Goal: Transaction & Acquisition: Purchase product/service

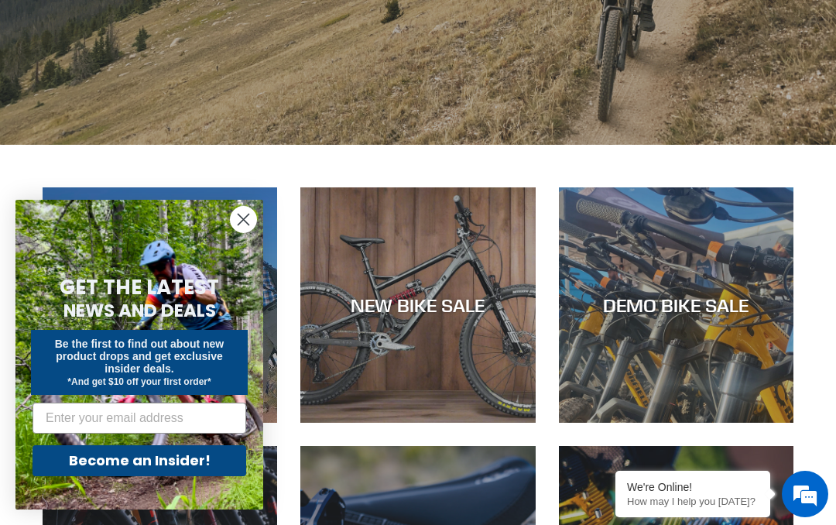
scroll to position [404, 0]
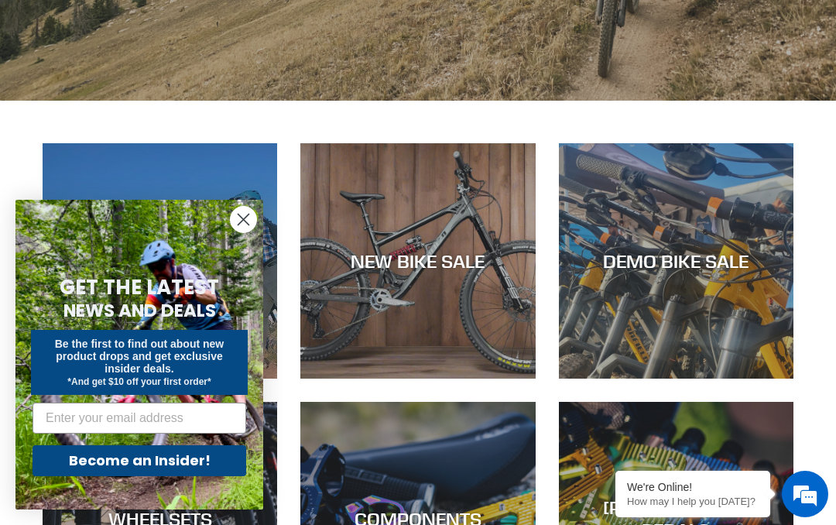
click at [236, 232] on circle "Close dialog" at bounding box center [244, 220] width 26 height 26
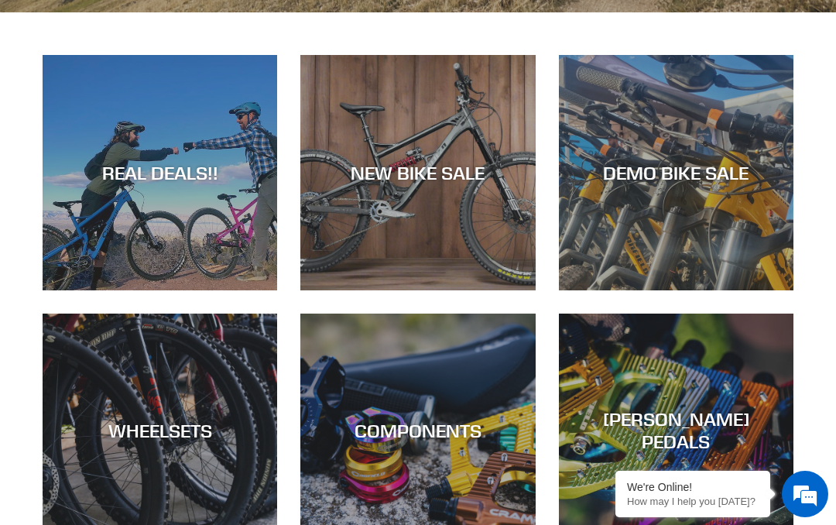
scroll to position [492, 0]
click at [388, 183] on div "NEW BIKE SALE" at bounding box center [417, 174] width 235 height 22
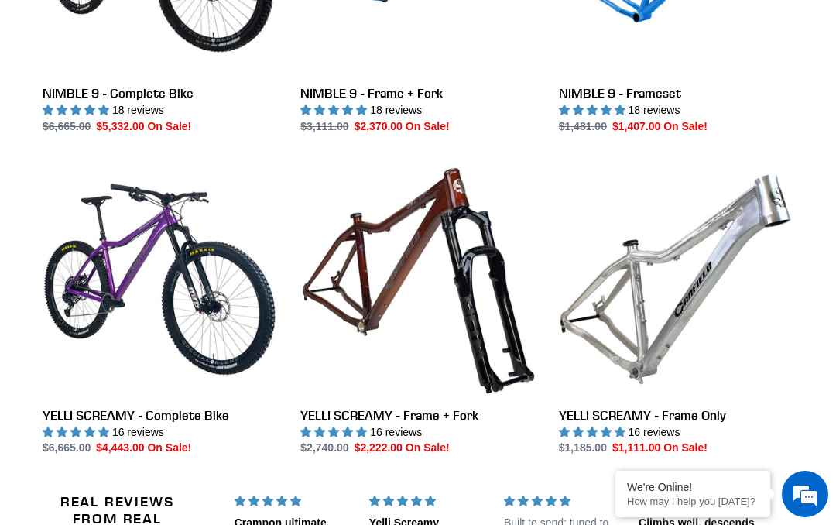
scroll to position [2249, 0]
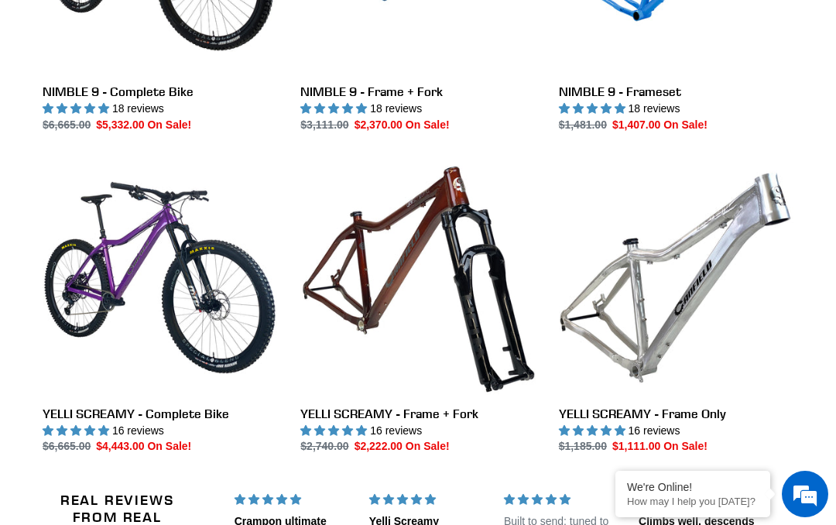
click at [695, 326] on link "YELLI SCREAMY - Frame Only" at bounding box center [676, 307] width 235 height 295
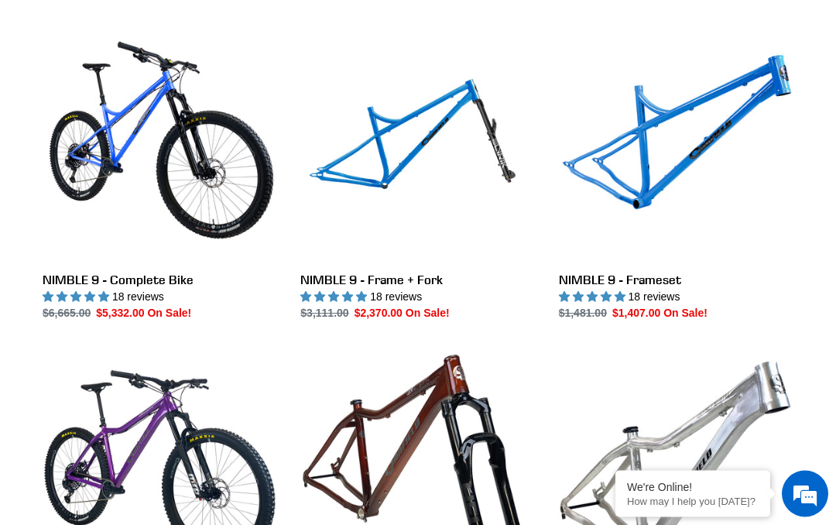
scroll to position [2061, 0]
click at [710, 128] on link "NIMBLE 9 - Frameset" at bounding box center [676, 173] width 235 height 295
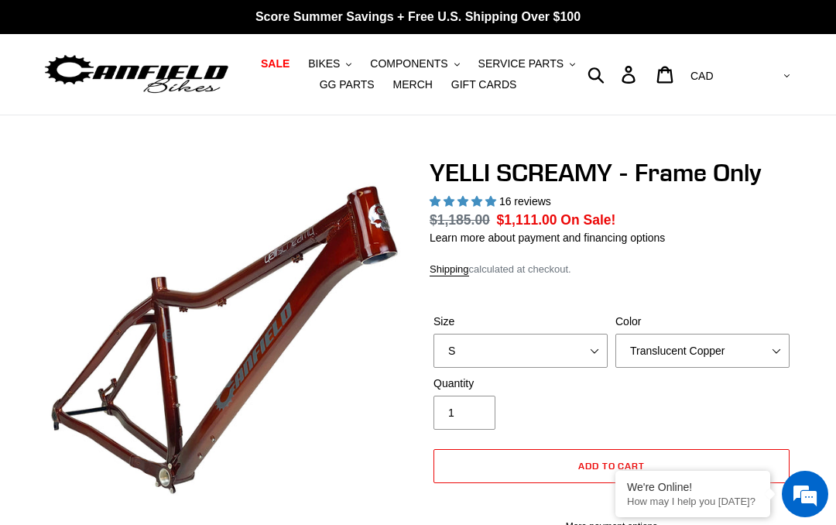
select select "highest-rating"
click at [596, 352] on select "S M L XL" at bounding box center [520, 351] width 174 height 34
select select "L"
click at [764, 343] on select "Translucent Copper Purple Haze Raw" at bounding box center [702, 351] width 174 height 34
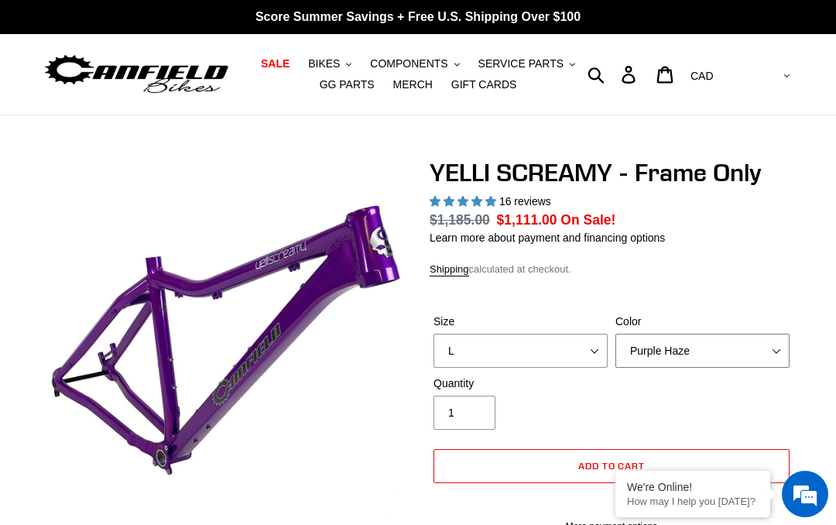
click at [770, 347] on select "Translucent Copper Purple Haze Raw" at bounding box center [702, 351] width 174 height 34
select select "Raw"
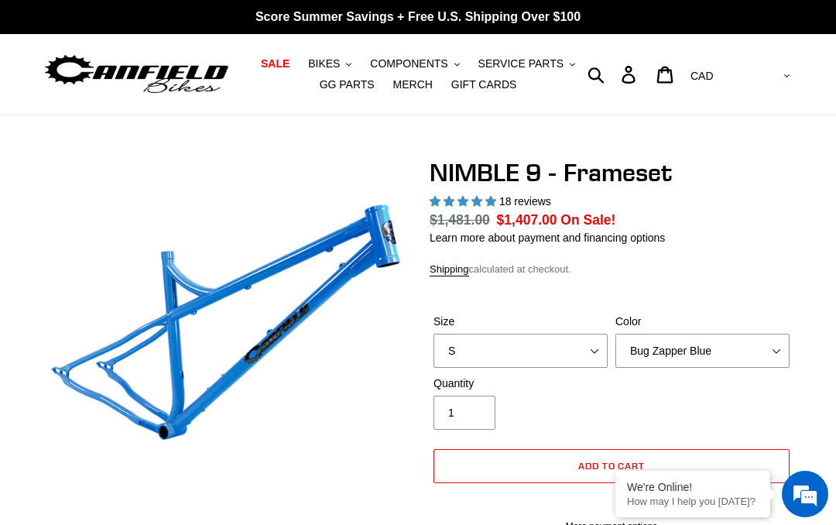
select select "highest-rating"
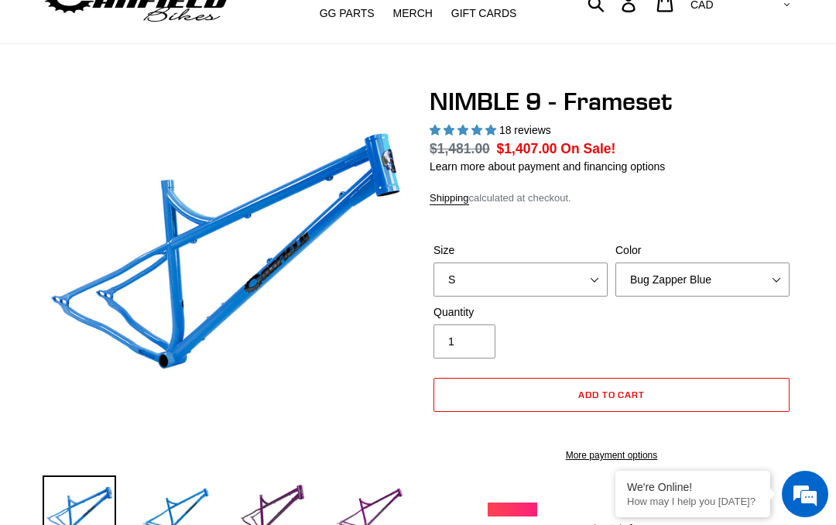
scroll to position [76, 0]
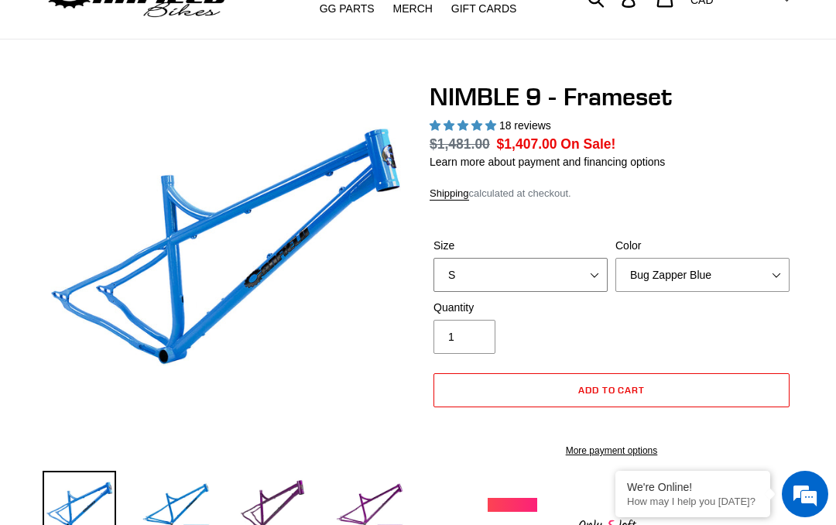
click at [581, 281] on select "S M L XL" at bounding box center [520, 275] width 174 height 34
select select "L"
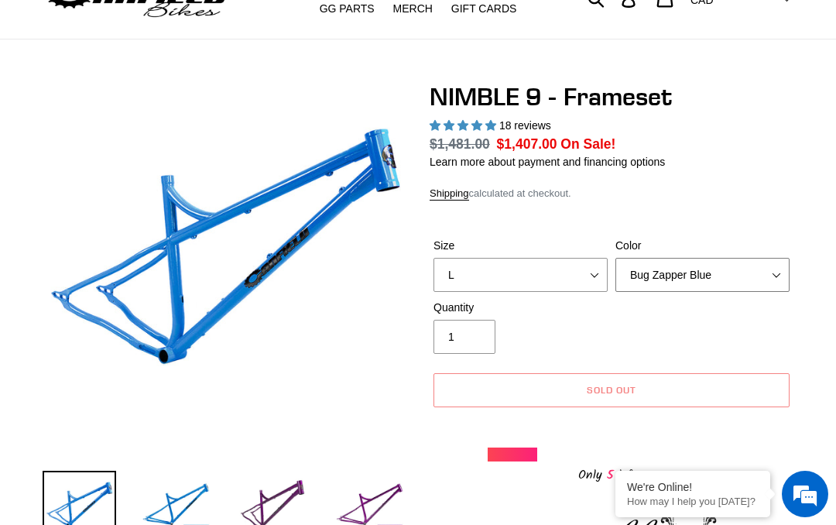
click at [763, 283] on select "Bug Zapper Blue Purple Haze -Sold Out Galaxy Black" at bounding box center [702, 275] width 174 height 34
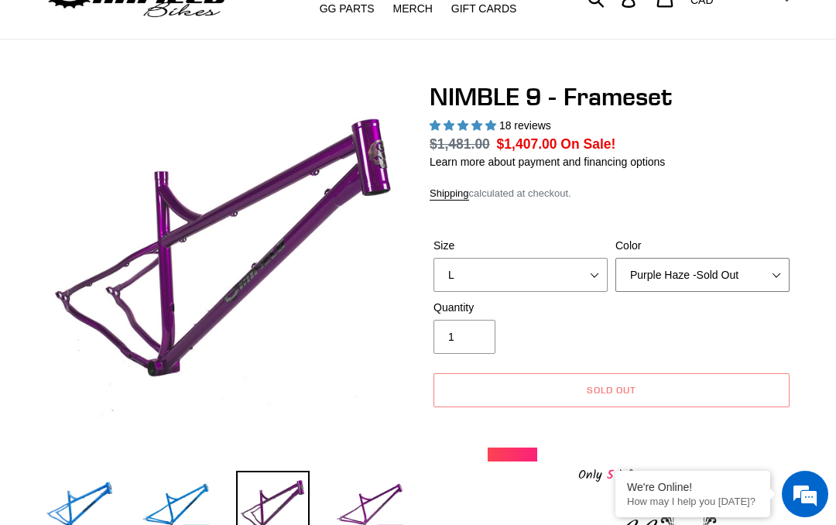
click at [766, 280] on select "Bug Zapper Blue Purple Haze -Sold Out Galaxy Black" at bounding box center [702, 275] width 174 height 34
select select "Galaxy Black"
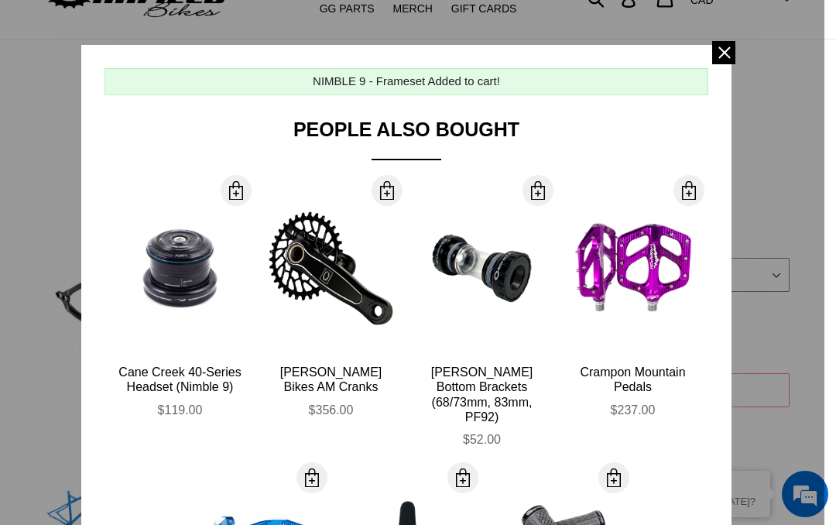
scroll to position [0, 0]
click at [716, 62] on span at bounding box center [723, 52] width 23 height 23
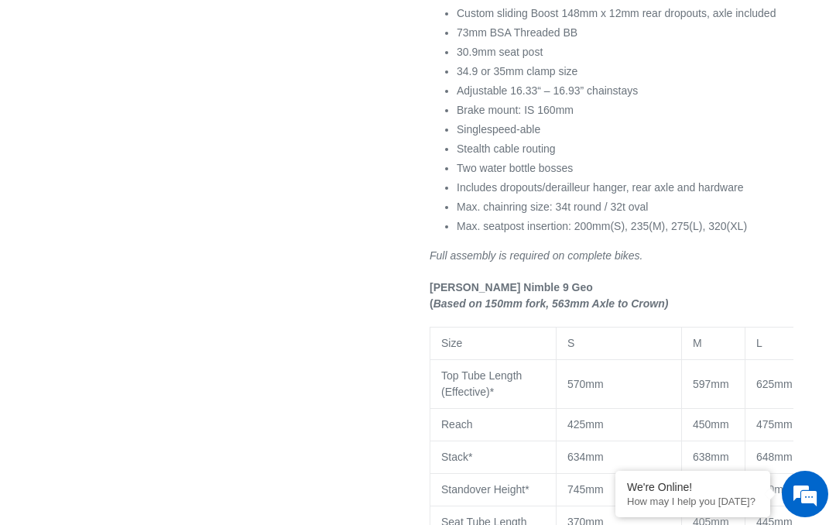
scroll to position [988, 0]
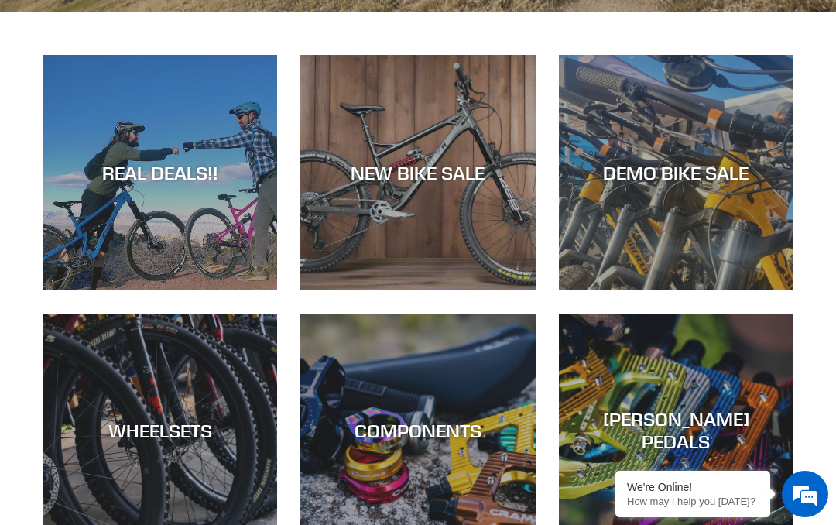
scroll to position [492, 0]
click at [94, 178] on div "REAL DEALS!!" at bounding box center [160, 173] width 235 height 22
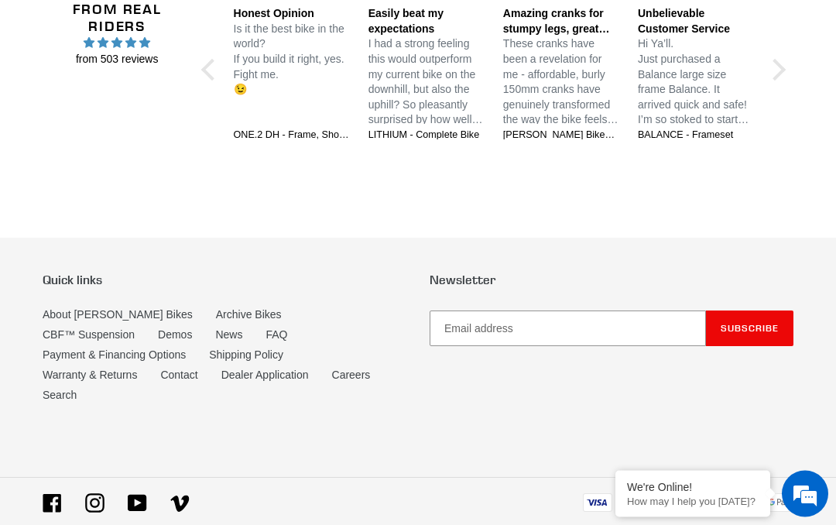
scroll to position [2641, 0]
